Goal: Navigation & Orientation: Find specific page/section

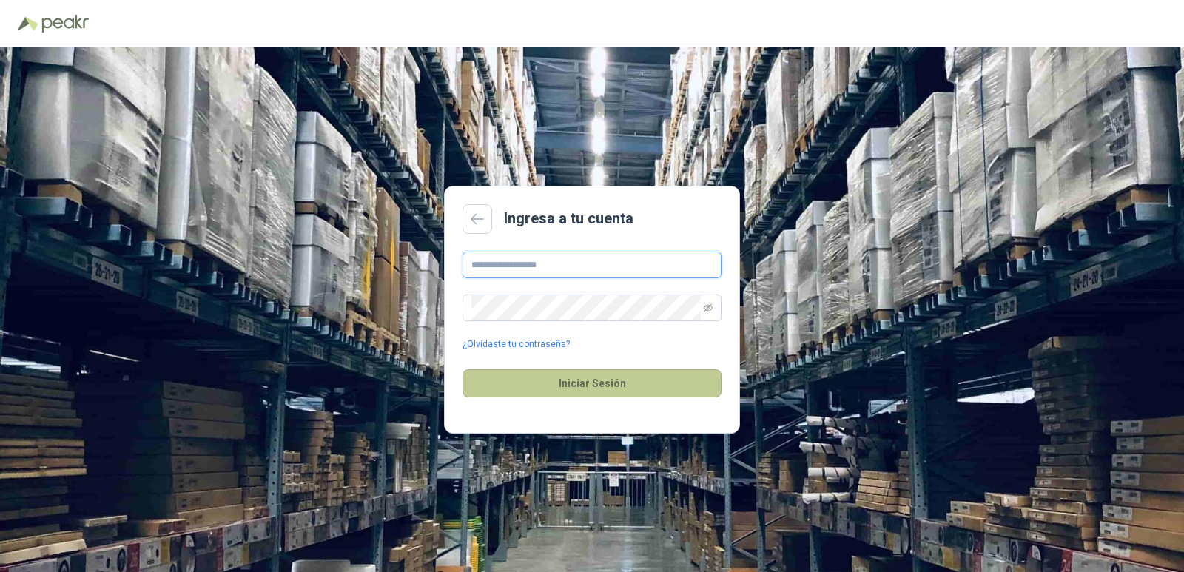
type input "**********"
click at [641, 384] on button "Iniciar Sesión" at bounding box center [592, 383] width 259 height 28
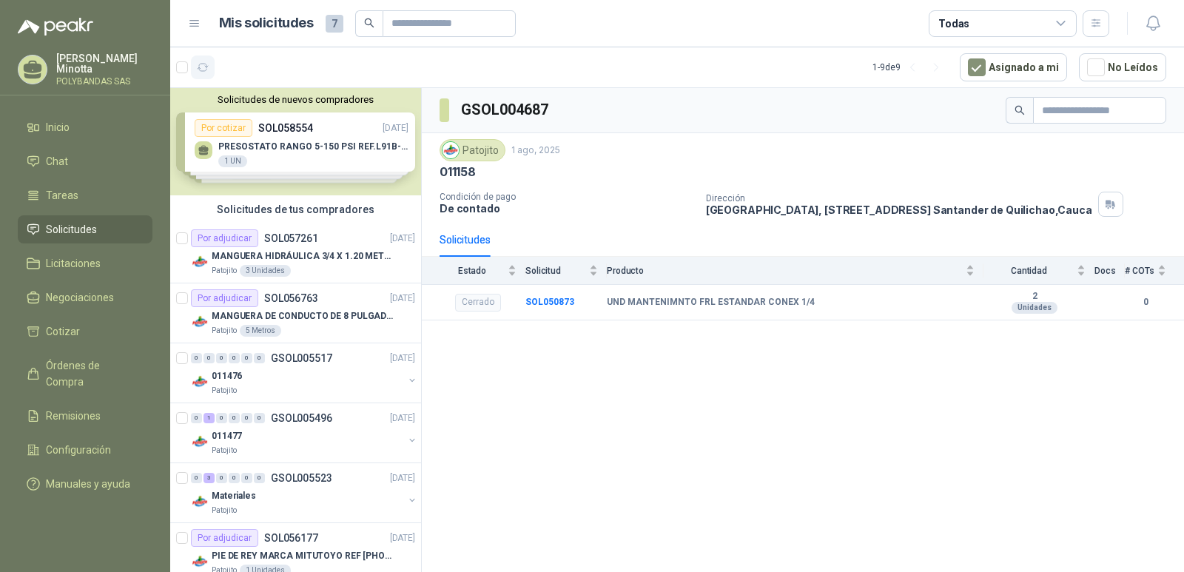
click at [199, 72] on icon "button" at bounding box center [203, 67] width 13 height 13
click at [61, 196] on span "Tareas" at bounding box center [62, 195] width 33 height 16
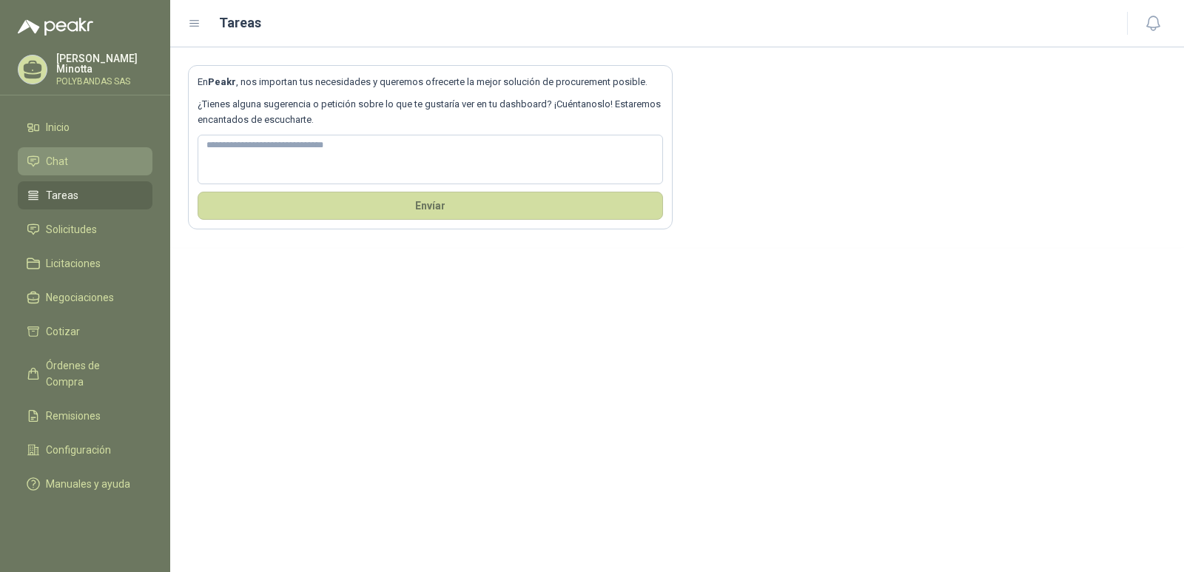
click at [58, 169] on span "Chat" at bounding box center [57, 161] width 22 height 16
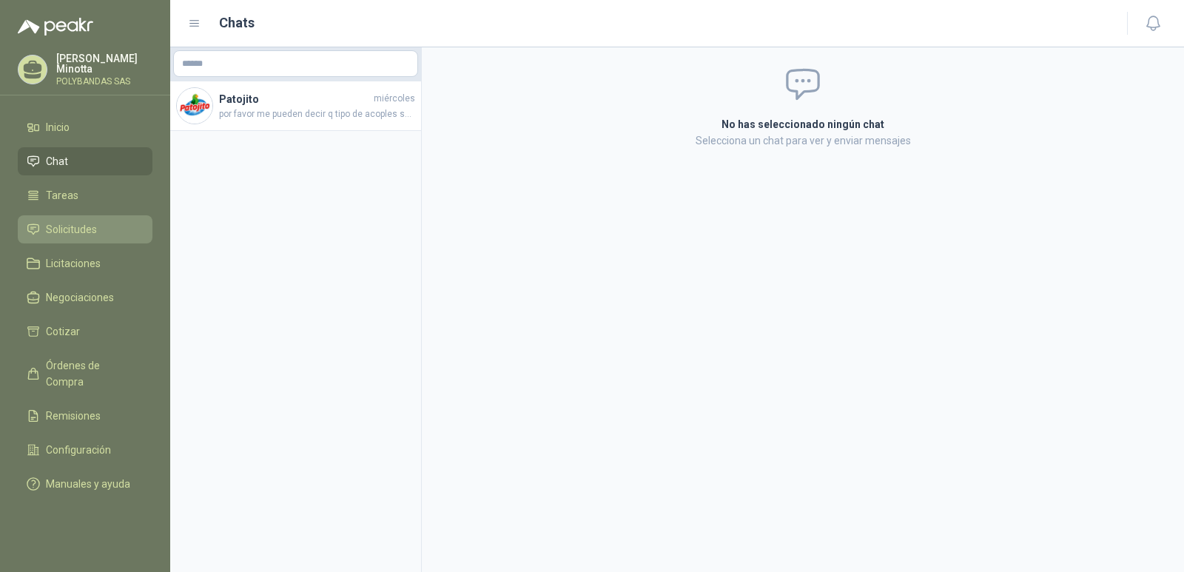
click at [63, 232] on span "Solicitudes" at bounding box center [71, 229] width 51 height 16
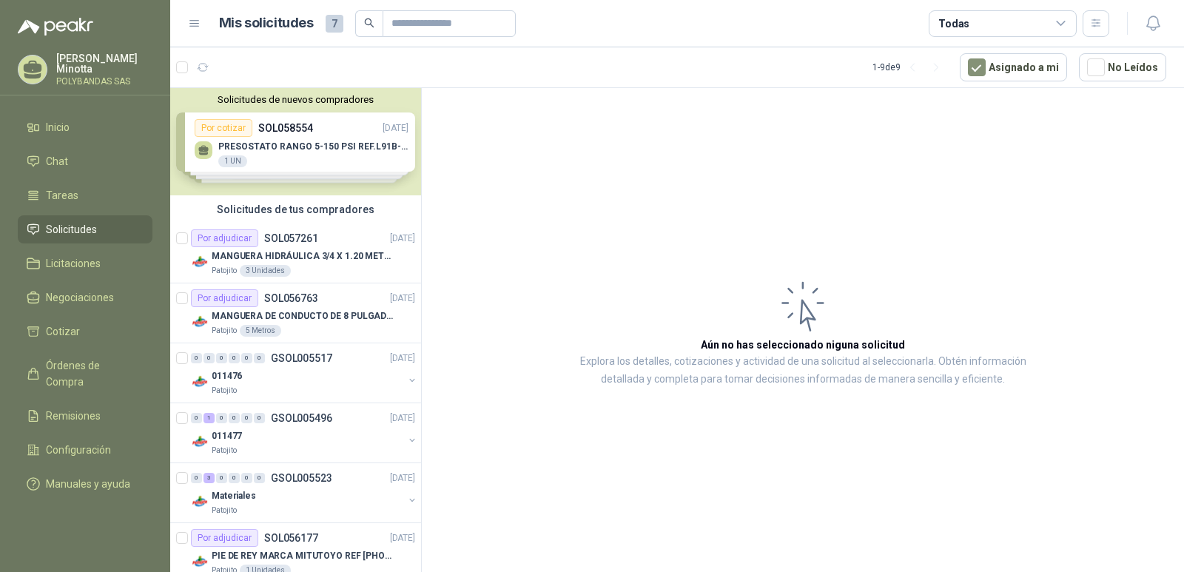
click at [75, 77] on p "POLYBANDAS SAS" at bounding box center [104, 81] width 96 height 9
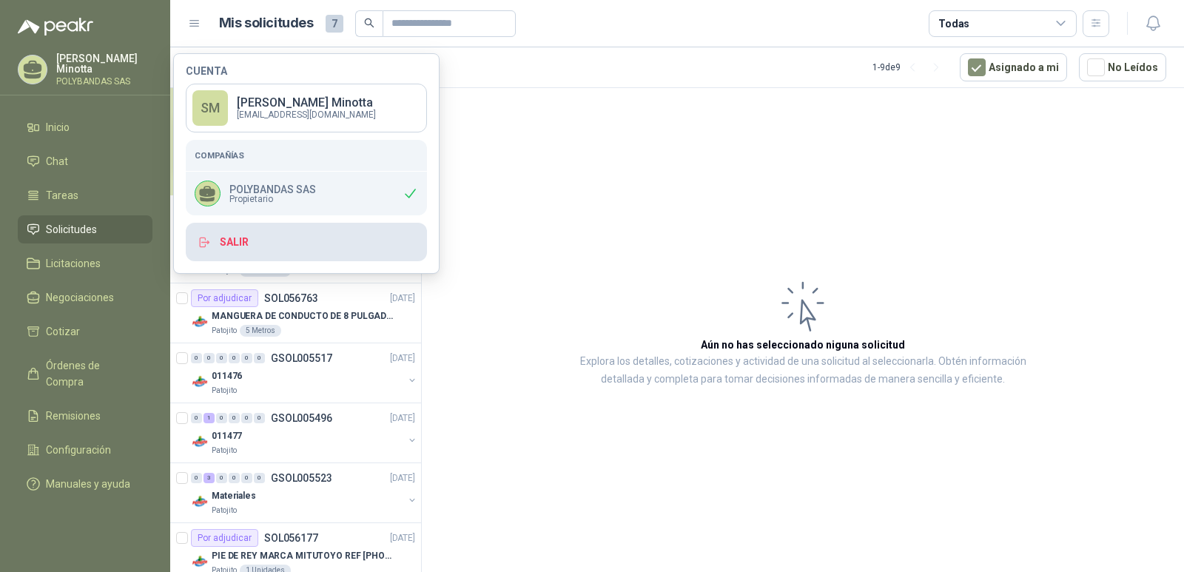
click at [232, 247] on button "Salir" at bounding box center [306, 242] width 241 height 38
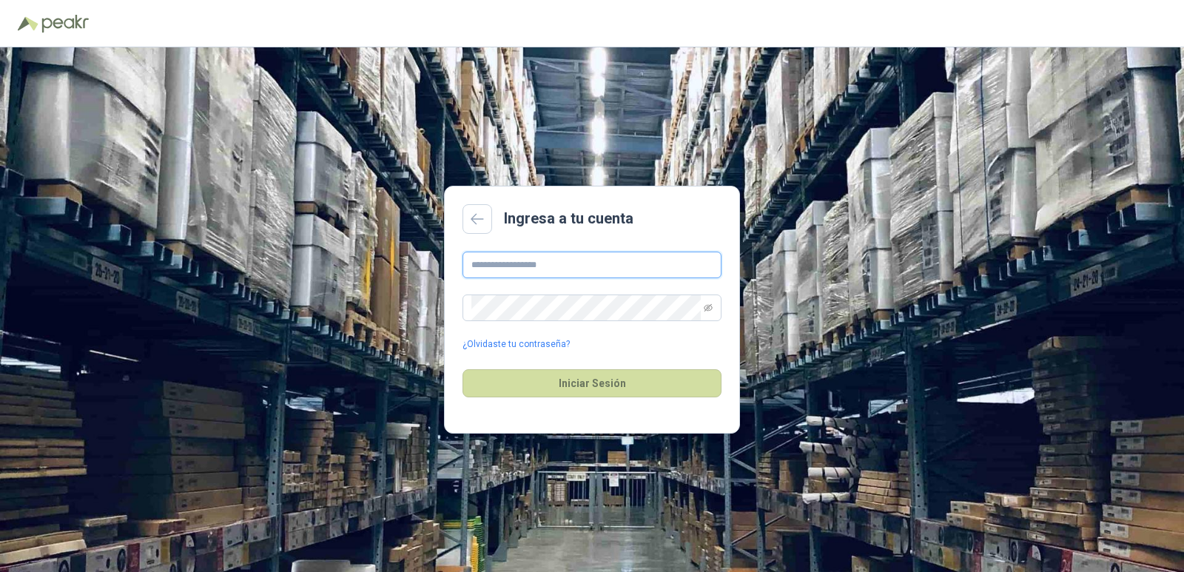
type input "**********"
click at [533, 369] on button "Iniciar Sesión" at bounding box center [592, 383] width 259 height 28
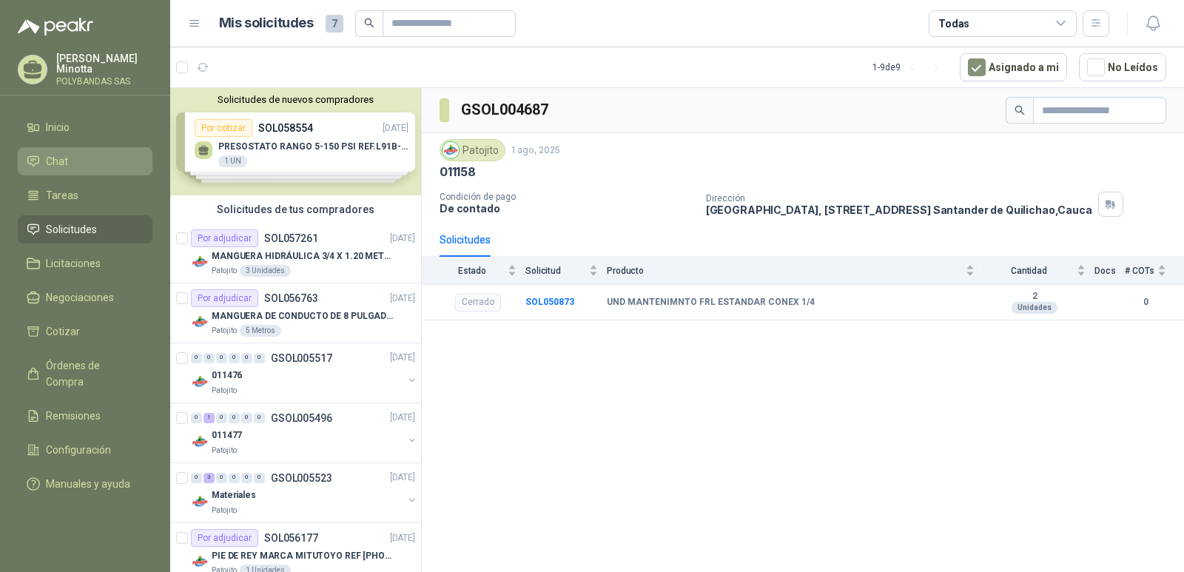
click at [75, 160] on li "Chat" at bounding box center [85, 161] width 117 height 16
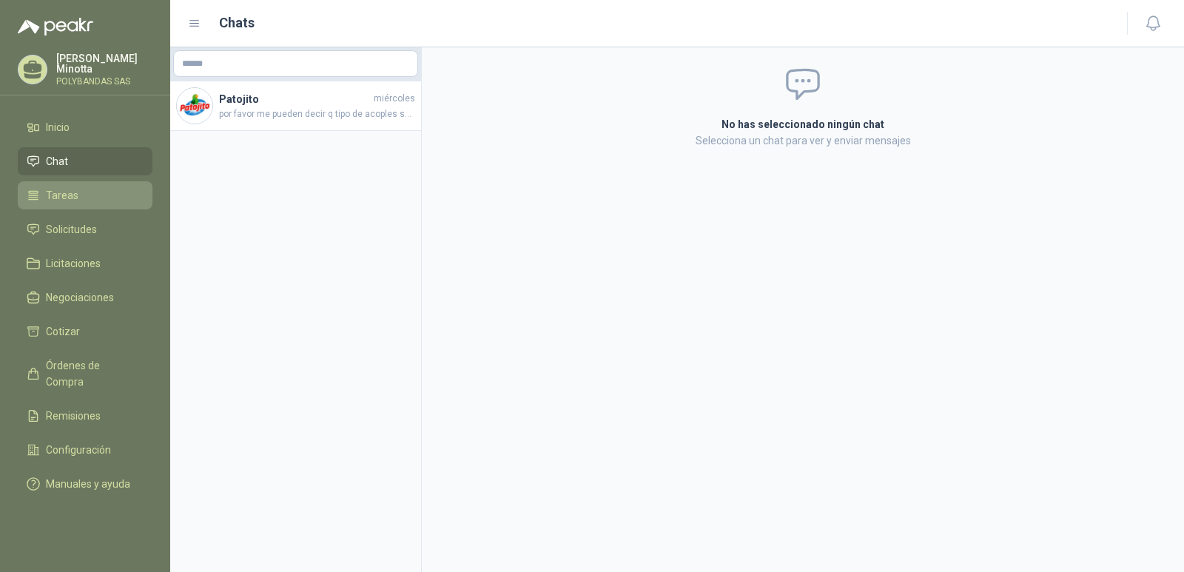
click at [75, 186] on link "Tareas" at bounding box center [85, 195] width 135 height 28
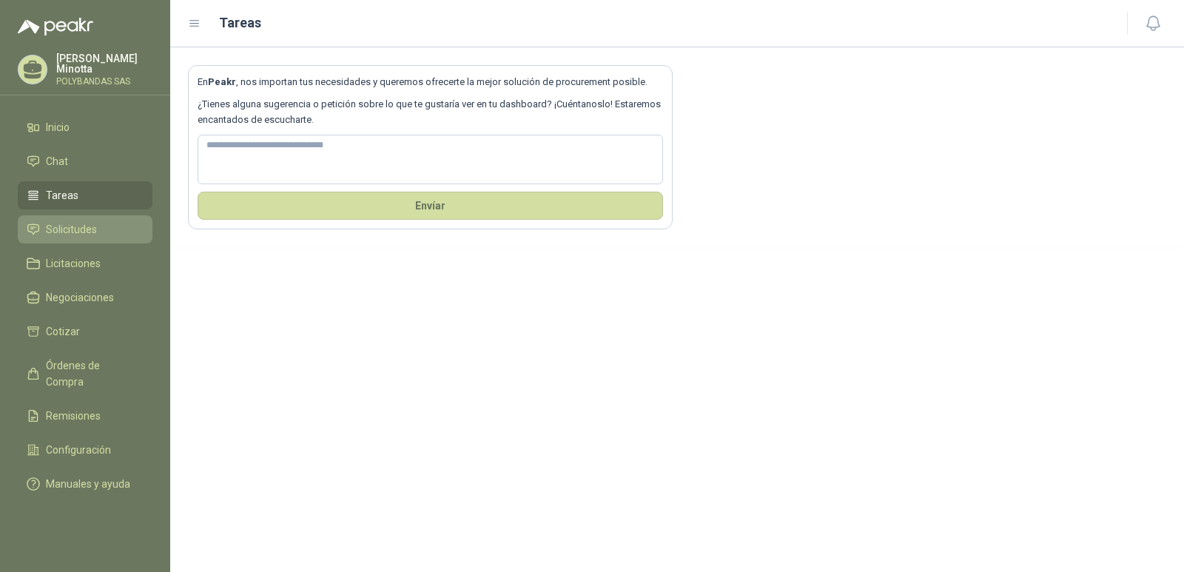
click at [68, 229] on span "Solicitudes" at bounding box center [71, 229] width 51 height 16
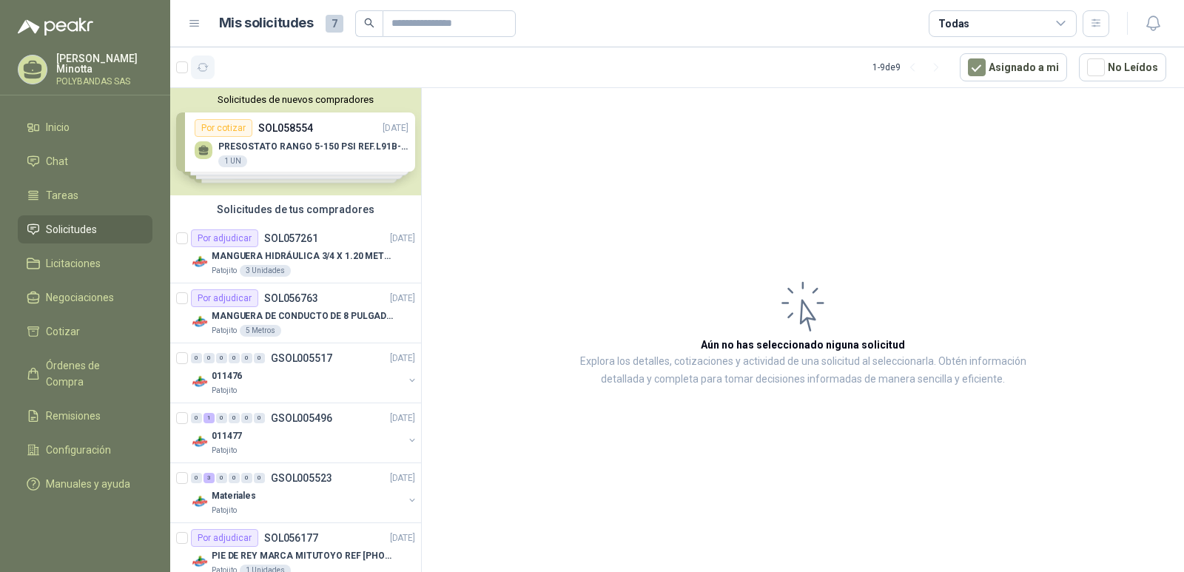
click at [205, 69] on icon "button" at bounding box center [203, 67] width 13 height 13
click at [230, 105] on button "Solicitudes de nuevos compradores" at bounding box center [295, 99] width 239 height 11
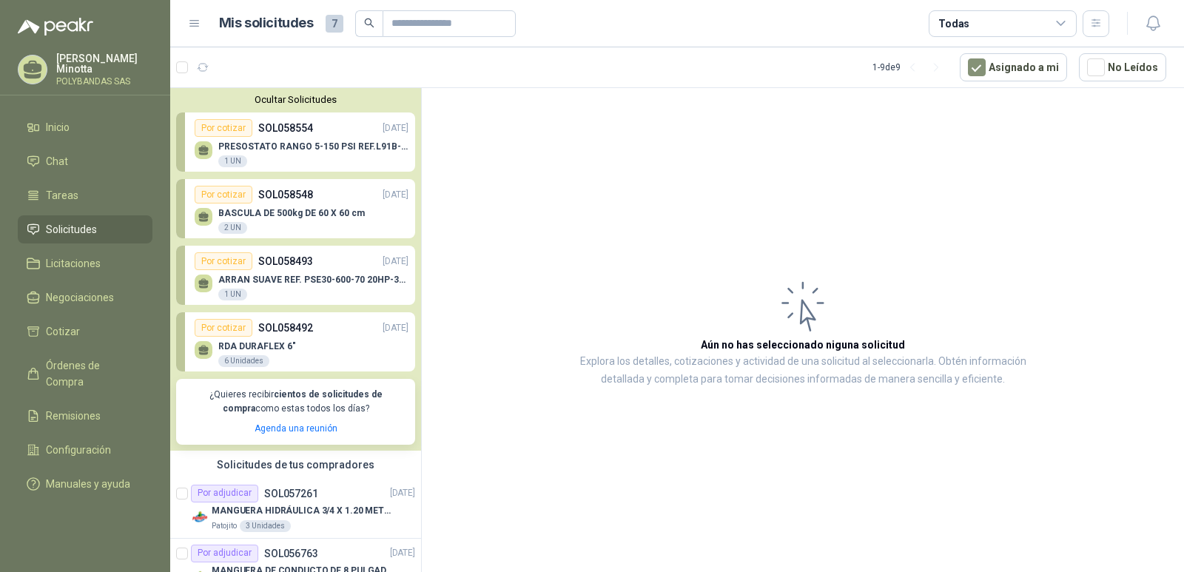
click at [253, 101] on button "Ocultar Solicitudes" at bounding box center [295, 99] width 239 height 11
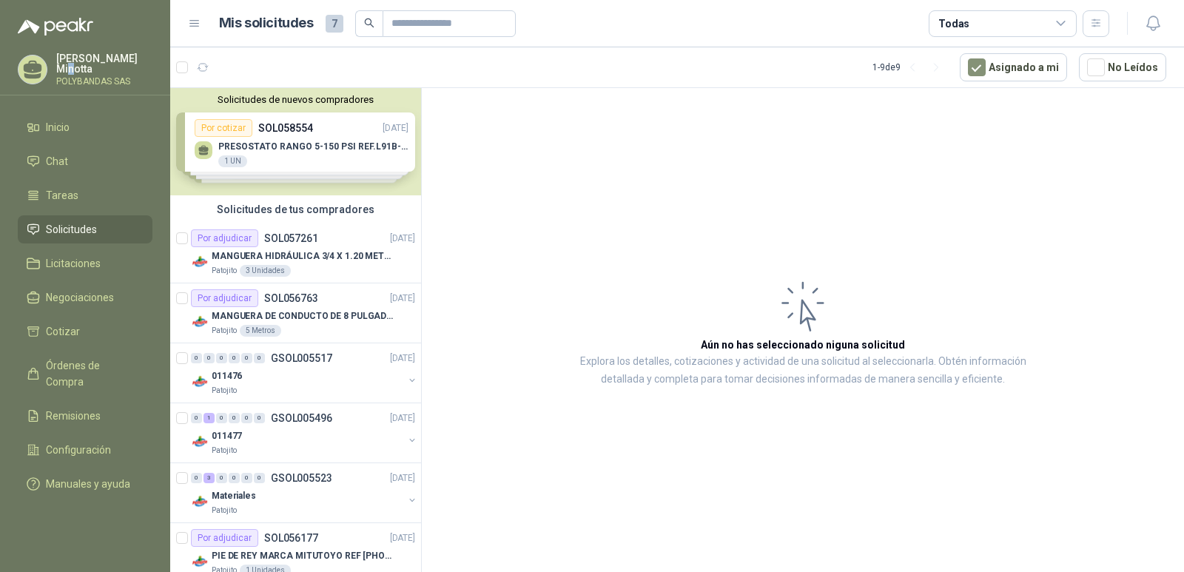
click at [72, 69] on p "Solanyi Andrea Minotta" at bounding box center [104, 63] width 96 height 21
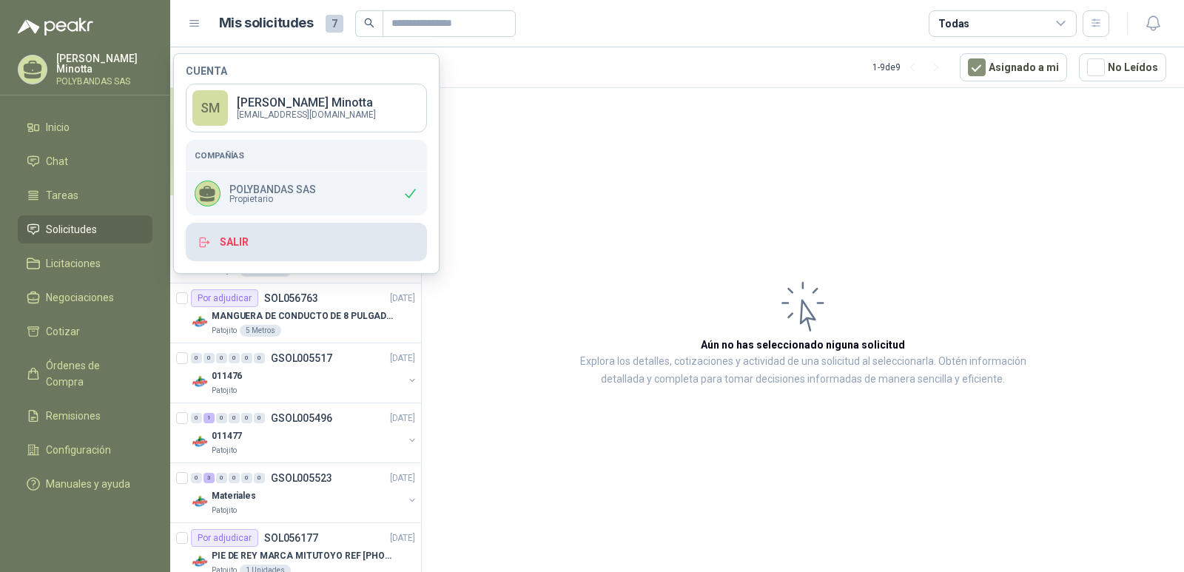
click at [246, 242] on button "Salir" at bounding box center [306, 242] width 241 height 38
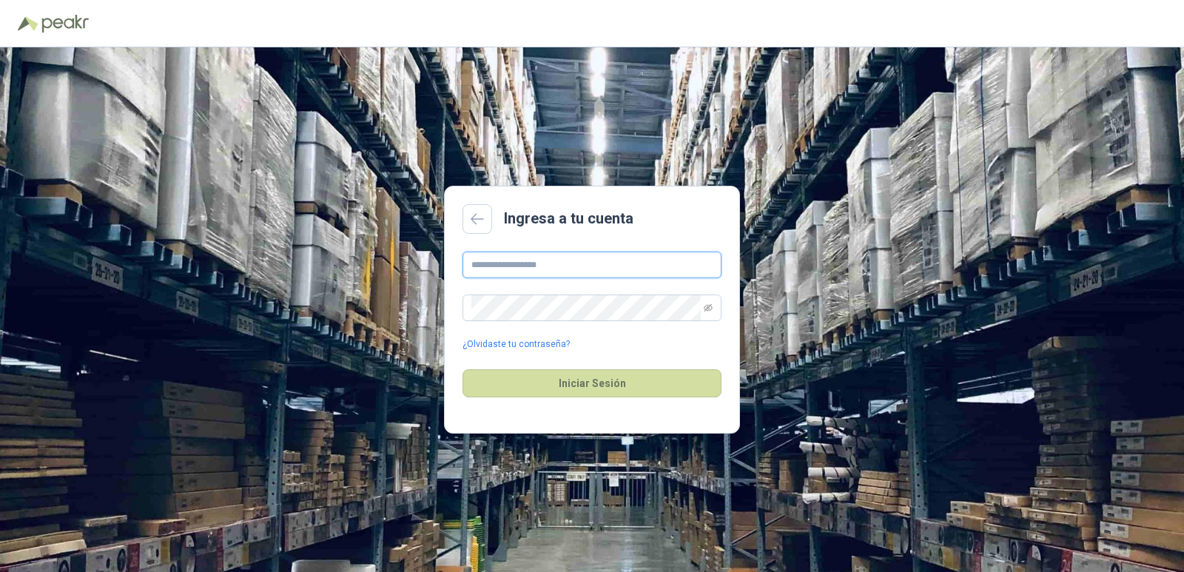
type input "**********"
